Goal: Information Seeking & Learning: Learn about a topic

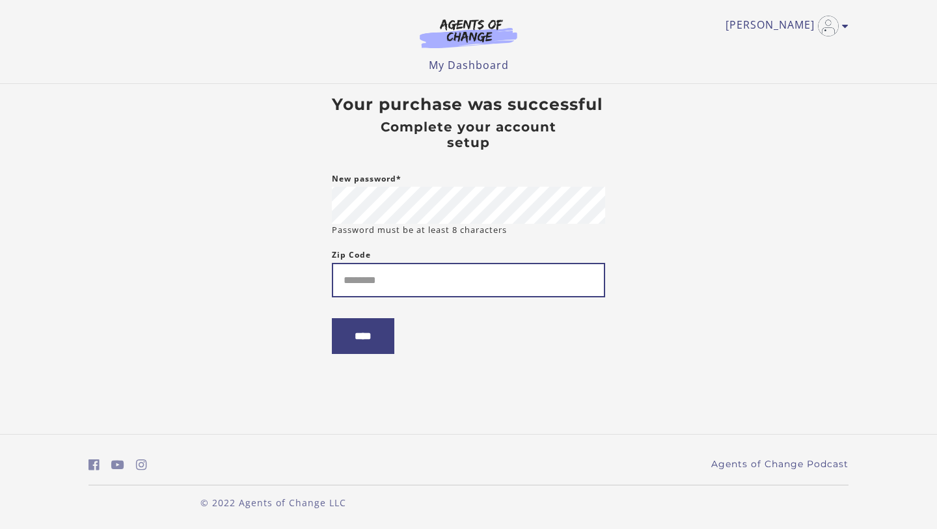
click at [374, 284] on input "Zip Code" at bounding box center [468, 280] width 273 height 35
click at [352, 333] on input "****" at bounding box center [363, 336] width 62 height 36
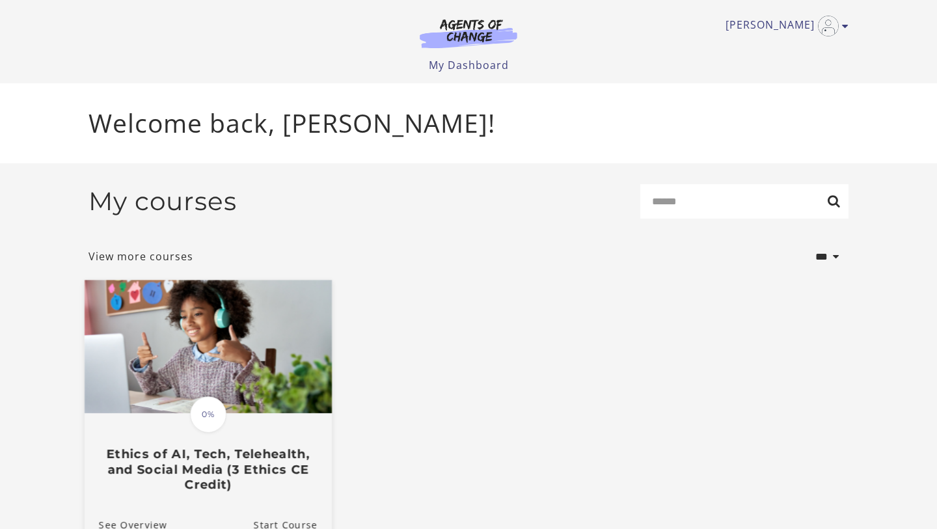
click at [256, 387] on img at bounding box center [208, 347] width 247 height 133
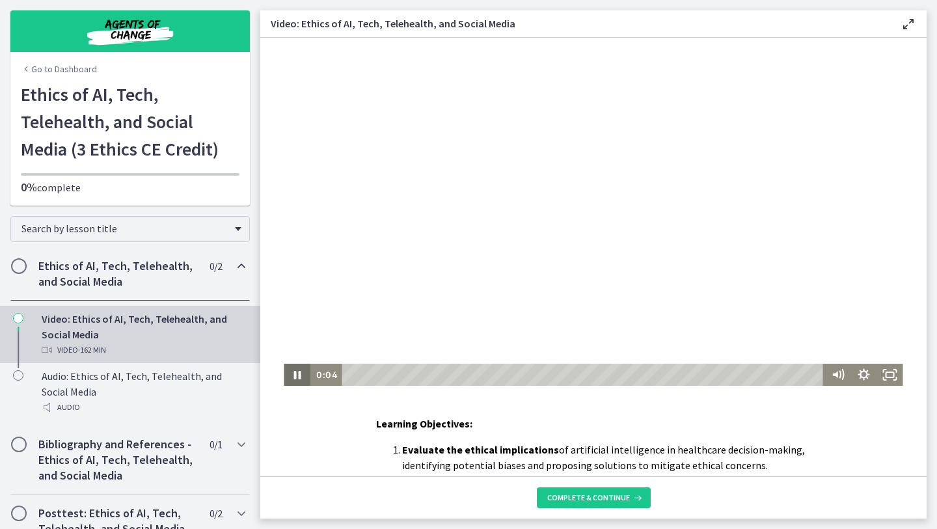
click at [300, 374] on icon "Pause" at bounding box center [297, 375] width 7 height 8
